Goal: Information Seeking & Learning: Learn about a topic

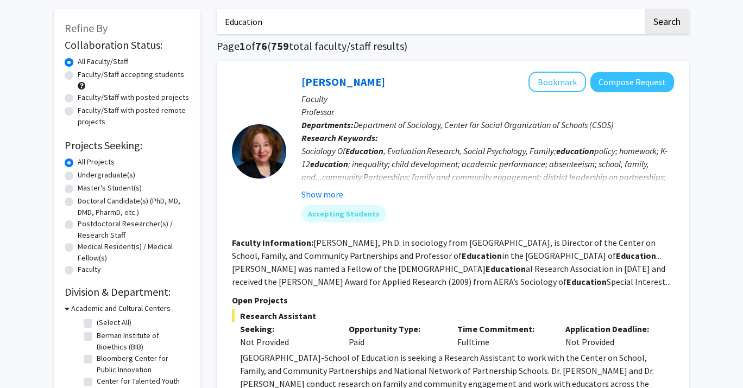
scroll to position [66, 0]
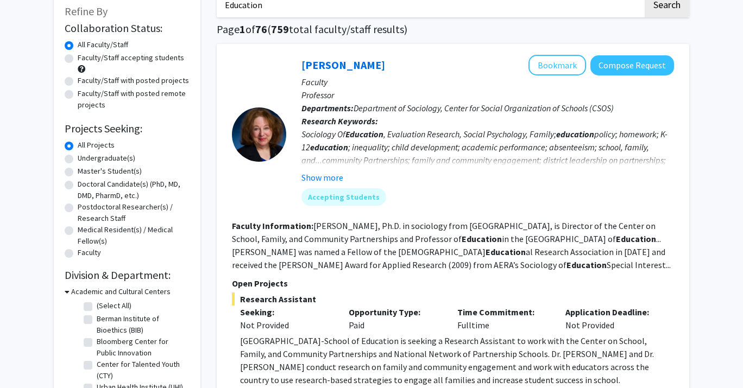
click at [135, 173] on label "Master's Student(s)" at bounding box center [110, 171] width 64 height 11
click at [85, 173] on input "Master's Student(s)" at bounding box center [81, 169] width 7 height 7
radio input "true"
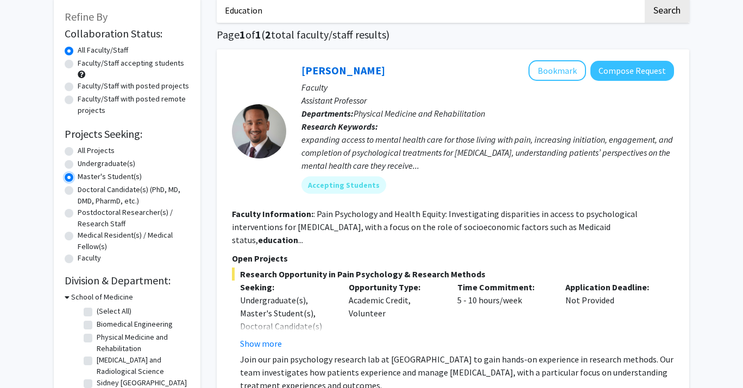
scroll to position [36, 0]
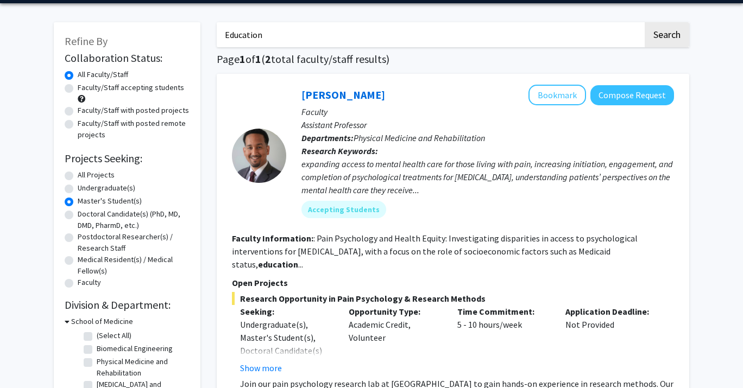
click at [93, 172] on label "All Projects" at bounding box center [96, 174] width 37 height 11
click at [85, 172] on input "All Projects" at bounding box center [81, 172] width 7 height 7
radio input "true"
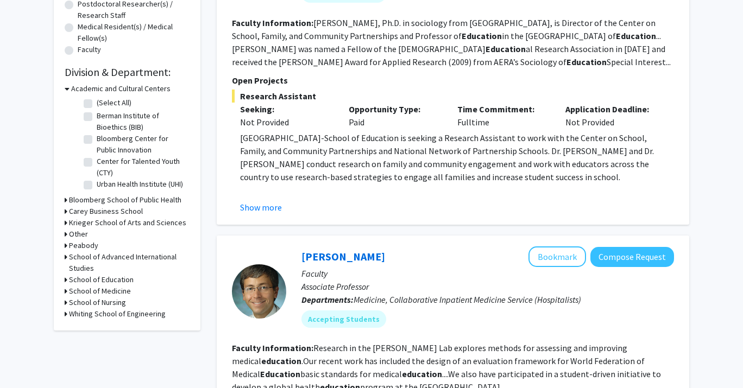
scroll to position [273, 0]
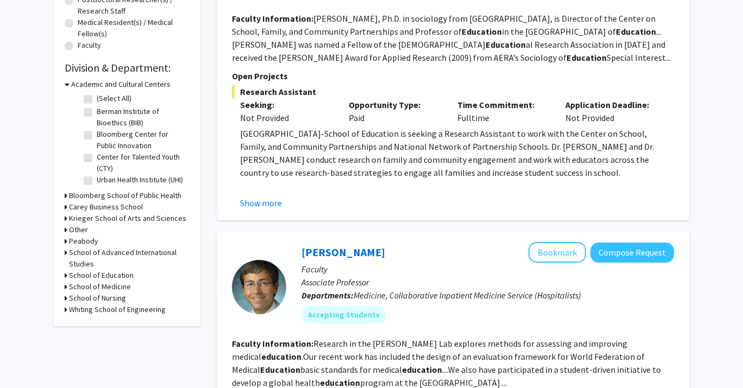
click at [115, 276] on h3 "School of Education" at bounding box center [101, 275] width 65 height 11
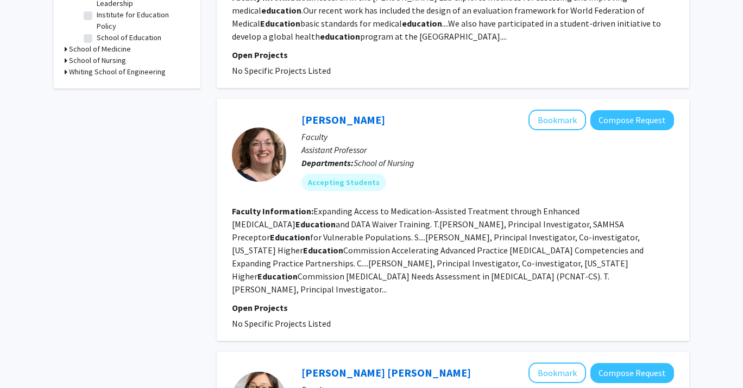
scroll to position [623, 0]
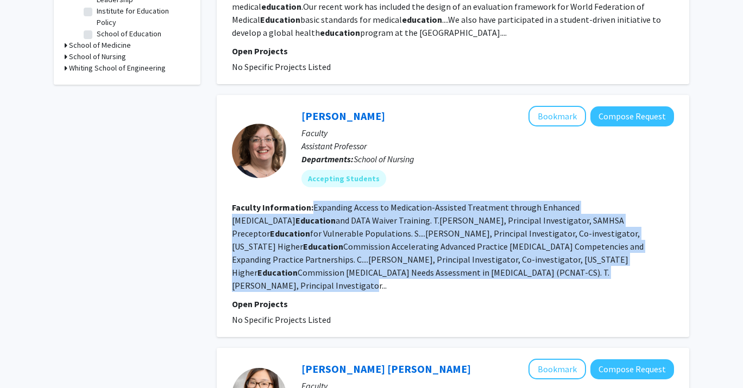
drag, startPoint x: 313, startPoint y: 203, endPoint x: 409, endPoint y: 276, distance: 120.5
click at [409, 276] on section "Faculty Information: Expanding Access to Medication-Assisted Treatment through …" at bounding box center [453, 246] width 442 height 91
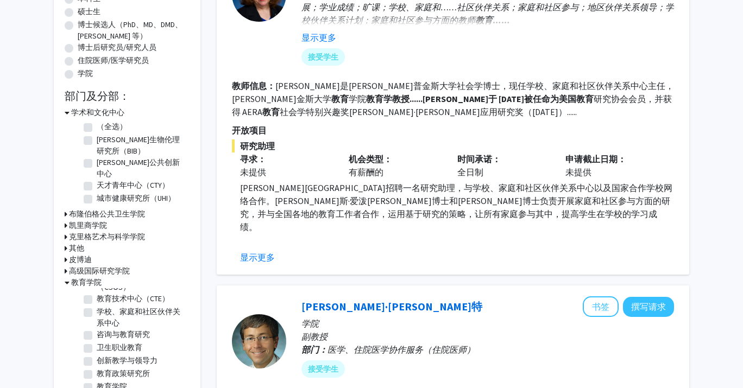
scroll to position [217, 0]
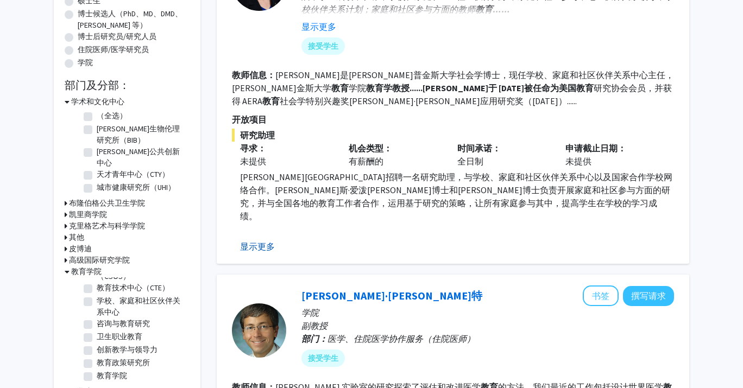
click at [263, 244] on font "显示更多" at bounding box center [257, 246] width 35 height 11
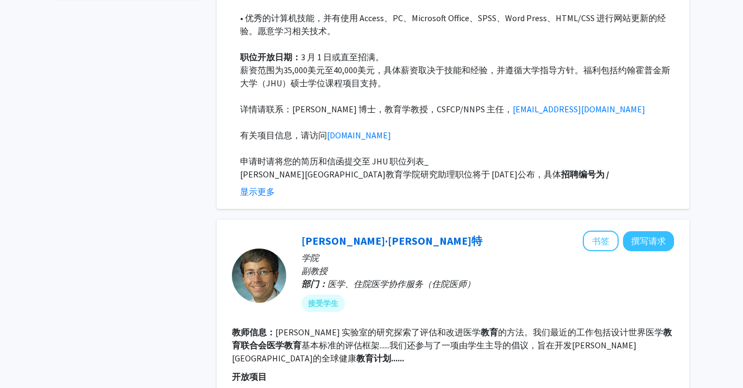
scroll to position [673, 0]
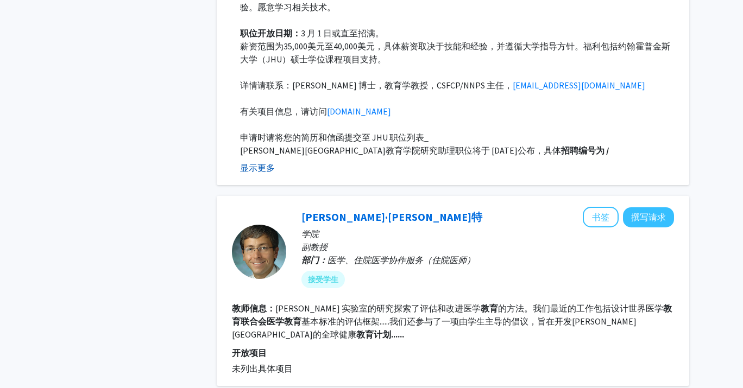
click at [265, 162] on font "显示更多" at bounding box center [257, 167] width 35 height 11
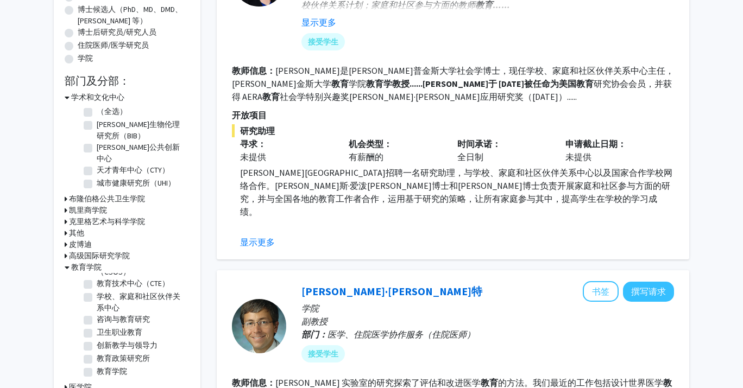
scroll to position [0, 0]
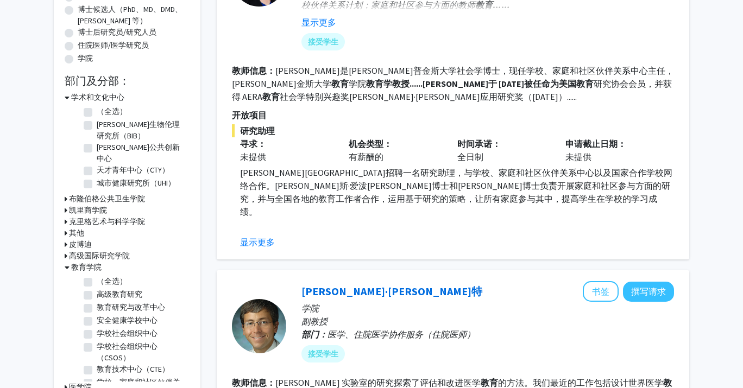
click at [113, 276] on font "（全选）" at bounding box center [112, 281] width 30 height 10
click at [104, 276] on input "（全选）" at bounding box center [100, 279] width 7 height 7
checkbox input "true"
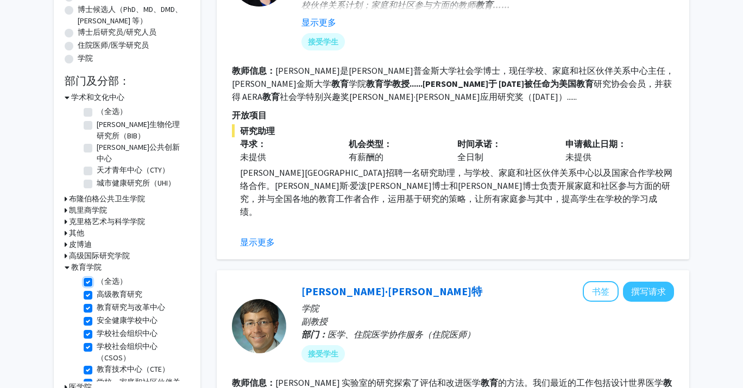
checkbox input "true"
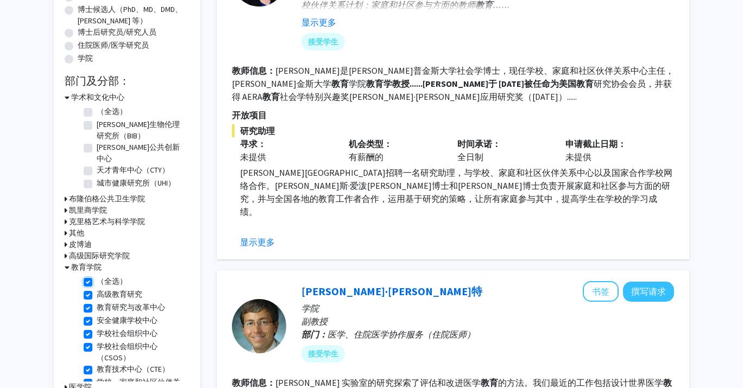
checkbox input "true"
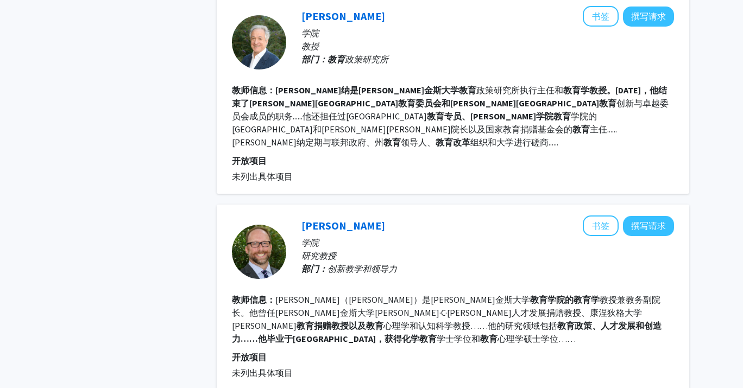
scroll to position [1926, 0]
